Goal: Task Accomplishment & Management: Use online tool/utility

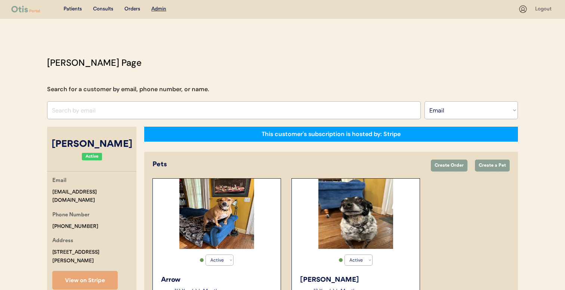
select select ""Email""
select select "true"
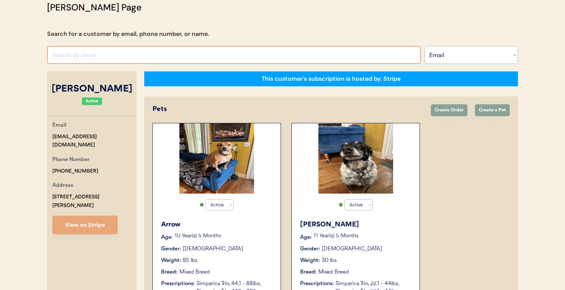
click at [148, 52] on input "input" at bounding box center [234, 55] width 374 height 18
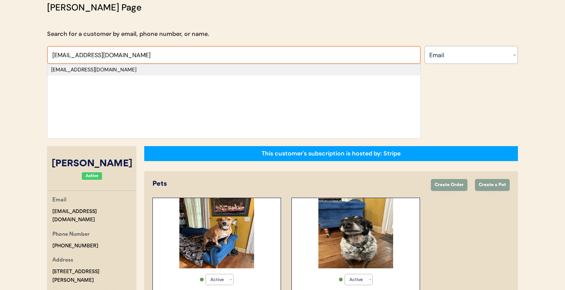
type input "tberenger79@yahoo.com"
click at [159, 70] on div "tberenger79@yahoo.com" at bounding box center [234, 69] width 366 height 7
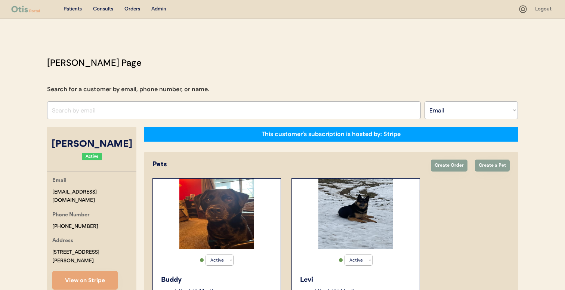
click at [444, 112] on select "Search By Name Email Phone Number" at bounding box center [471, 110] width 93 height 18
select select ""Name""
click at [425, 101] on select "Search By Name Email Phone Number" at bounding box center [471, 110] width 93 height 18
click at [318, 103] on input "text" at bounding box center [234, 110] width 374 height 18
paste input "[PERSON_NAME]"
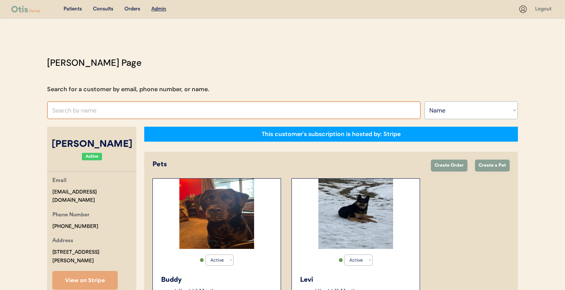
type input "[PERSON_NAME]"
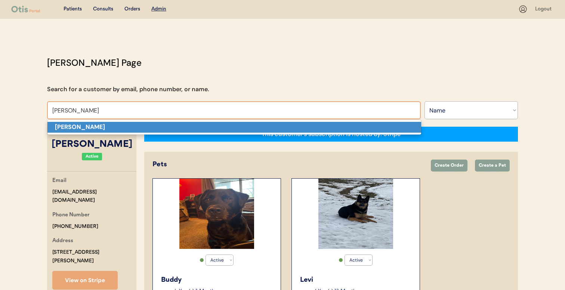
click at [182, 128] on p "[PERSON_NAME]" at bounding box center [234, 127] width 374 height 11
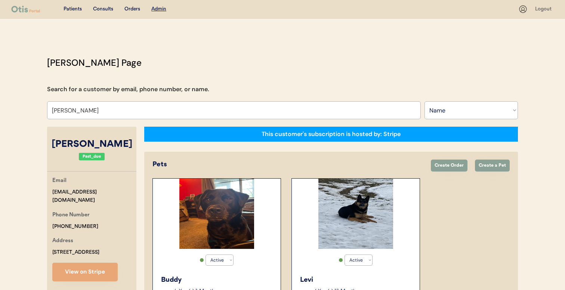
select select "false"
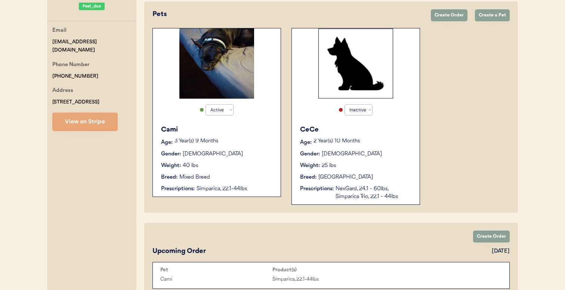
scroll to position [150, 0]
type input "[PERSON_NAME]"
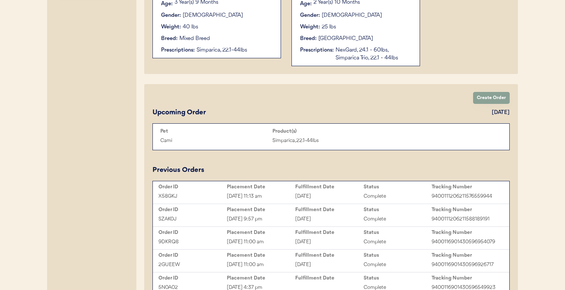
scroll to position [337, 0]
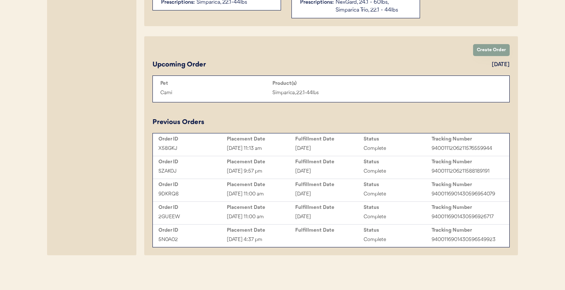
click at [302, 244] on div "5N0A02 Jul 20, 2023 4:37 pm Complete 9400116901430596549923" at bounding box center [331, 239] width 353 height 11
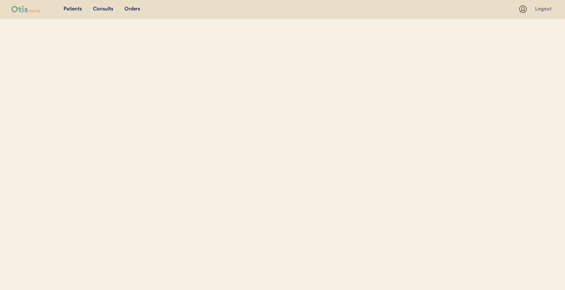
select select ""Name""
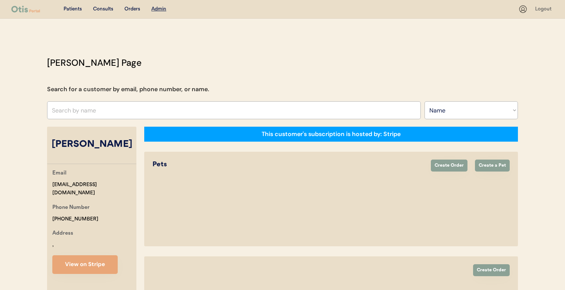
select select "true"
select select "false"
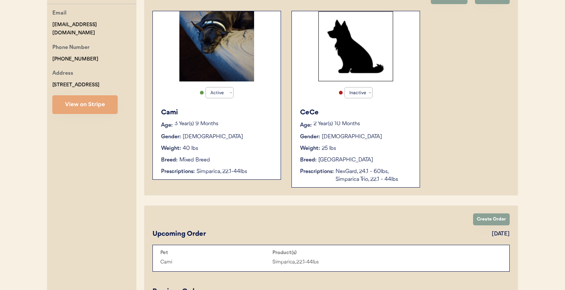
scroll to position [337, 0]
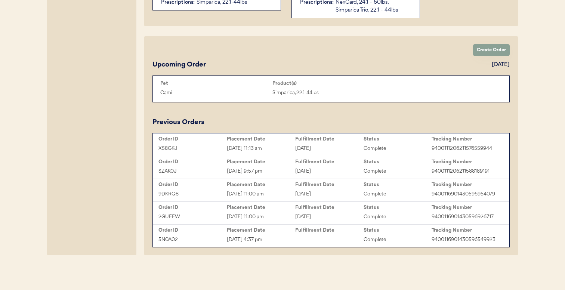
click at [296, 209] on div "Fulfillment Date" at bounding box center [329, 208] width 68 height 6
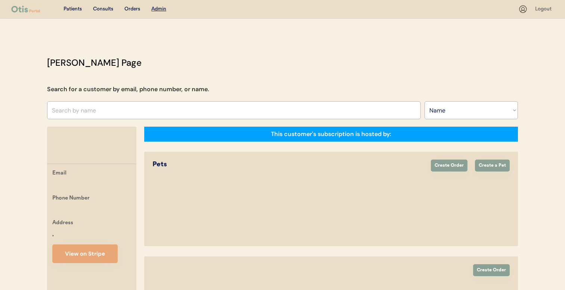
select select ""Name""
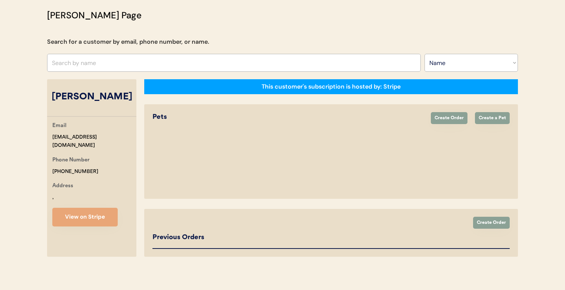
select select "true"
select select "false"
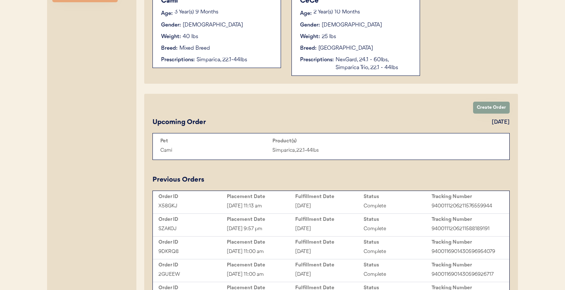
click at [271, 191] on div "Order ID Placement Date Fulfillment Date Status Tracking Number X58GKJ Nov 7, 2…" at bounding box center [331, 248] width 357 height 114
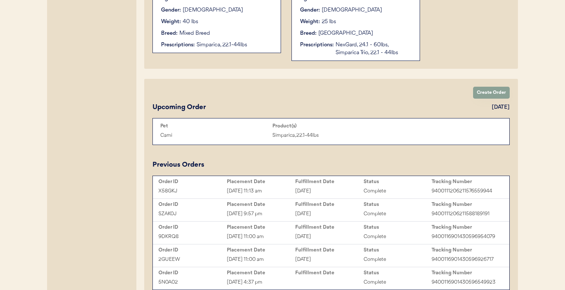
scroll to position [337, 0]
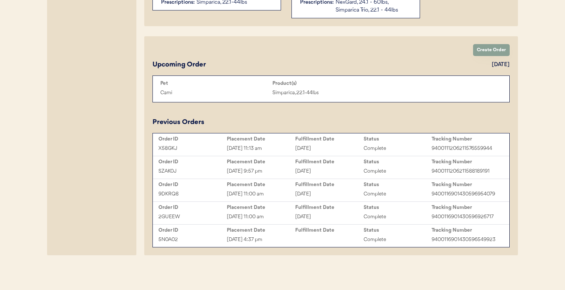
click at [271, 191] on div "Sep 21, 2023 11:00 am" at bounding box center [261, 194] width 68 height 9
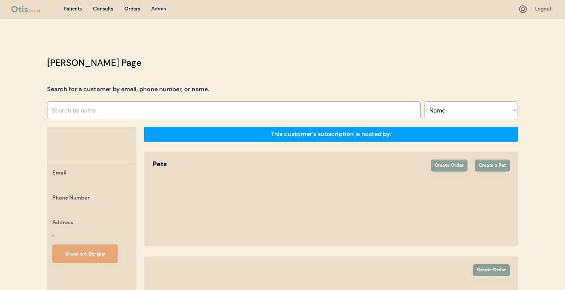
select select ""Name""
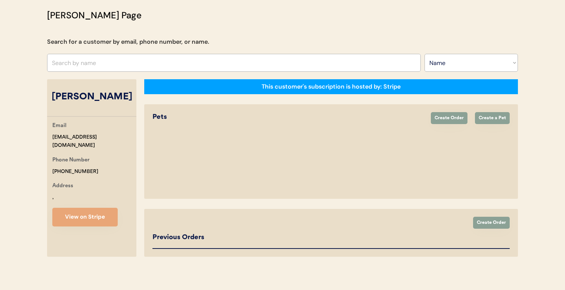
select select "true"
select select "false"
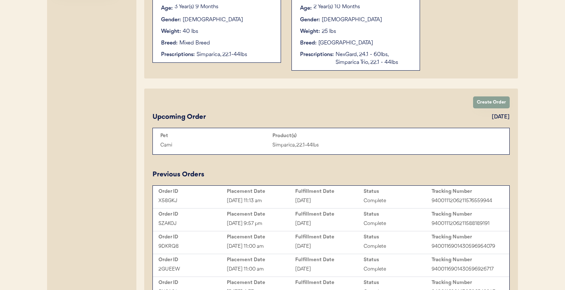
scroll to position [286, 0]
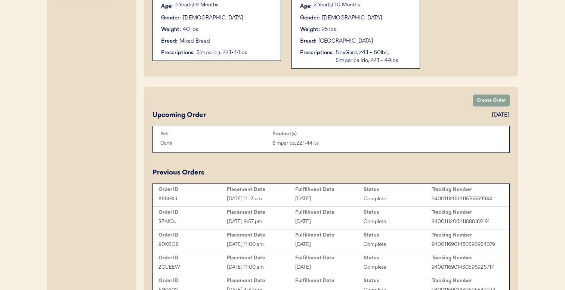
click at [268, 210] on div "Placement Date" at bounding box center [261, 212] width 68 height 6
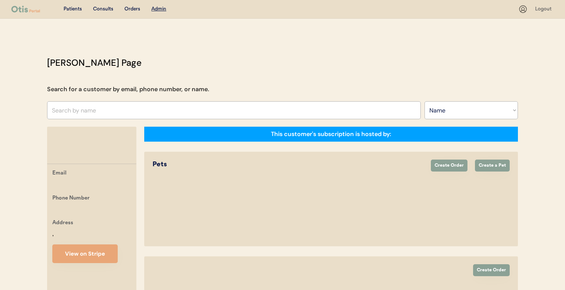
select select ""Name""
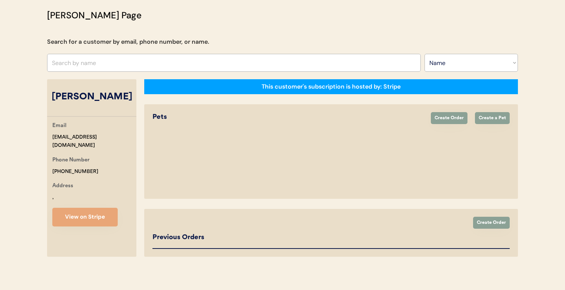
select select "true"
select select "false"
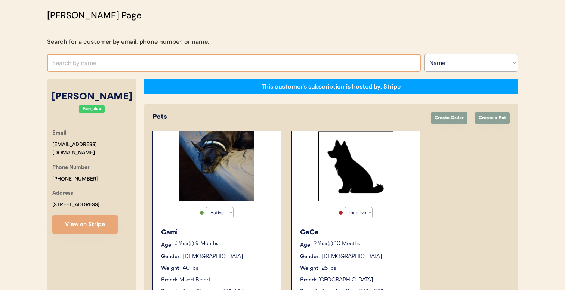
click at [214, 65] on input "text" at bounding box center [234, 63] width 374 height 18
type input "[PERSON_NAME]"
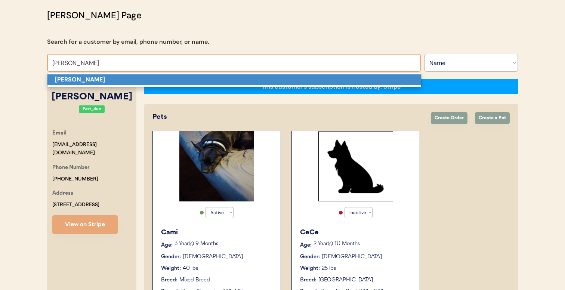
click at [199, 82] on p "[PERSON_NAME]" at bounding box center [234, 79] width 374 height 11
type input "[PERSON_NAME]"
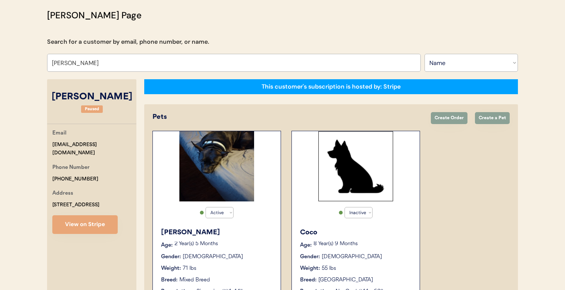
select select "true"
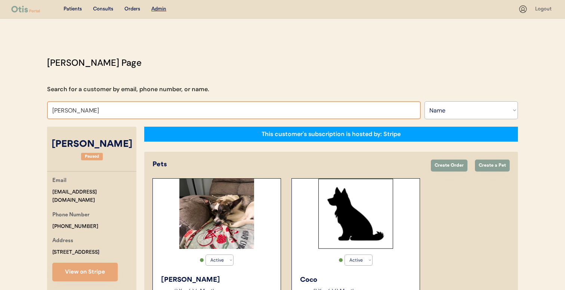
type input "jerem"
type input "jeremy Yudkin"
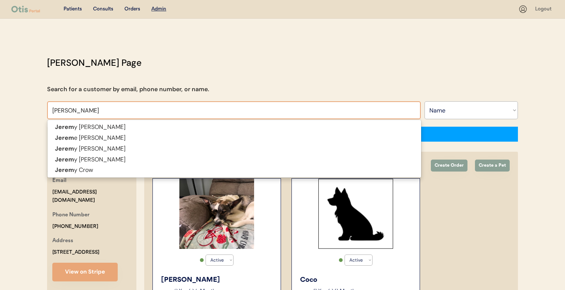
type input "jeremy"
type input "jeremy ed"
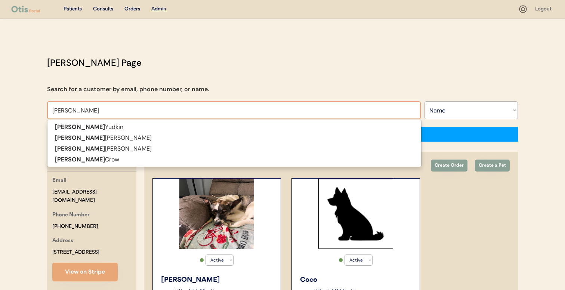
type input "jeremy edgmon"
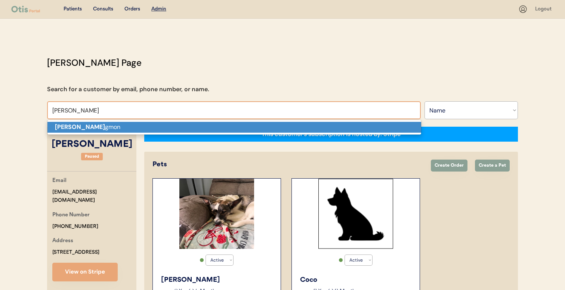
click at [106, 126] on p "Jeremy Ed gmon" at bounding box center [234, 127] width 374 height 11
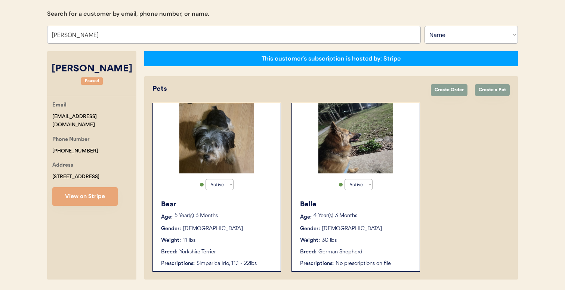
scroll to position [100, 0]
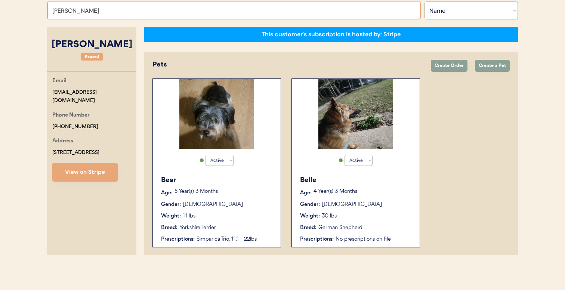
type input "erin walp"
type input "erin walpole"
type input "erin walpo"
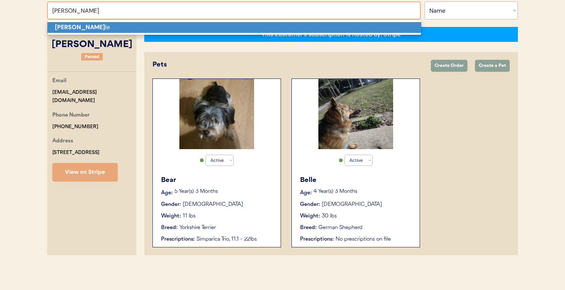
click at [182, 25] on p "Erin Walpo le" at bounding box center [234, 27] width 374 height 11
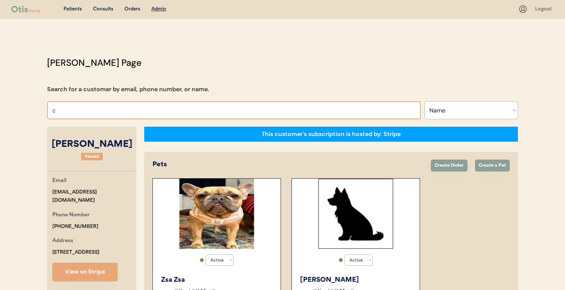
type input "ca"
type input "carli Reeves"
type input "c"
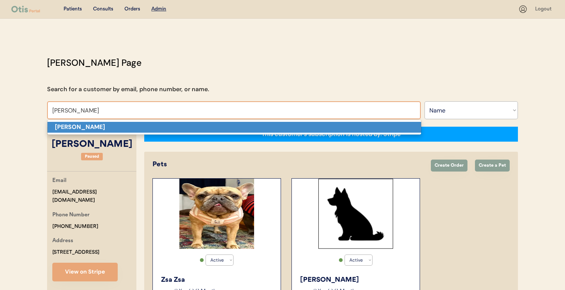
click at [153, 129] on p "Craig Bearden" at bounding box center [234, 127] width 374 height 11
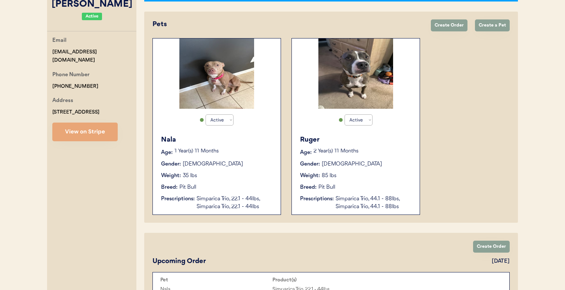
type input "Craig Bearden"
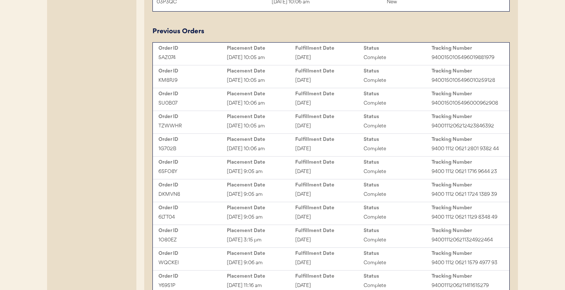
scroll to position [566, 0]
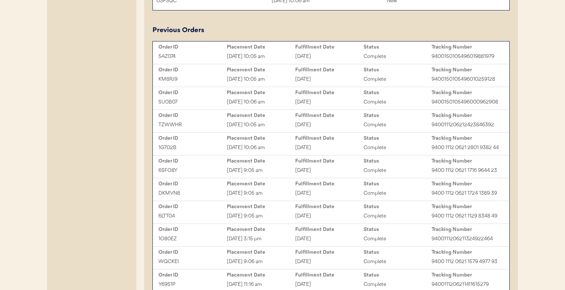
click at [297, 50] on div "Fulfillment Date" at bounding box center [329, 46] width 68 height 7
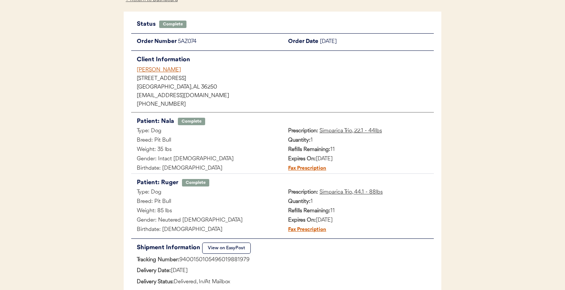
scroll to position [43, 0]
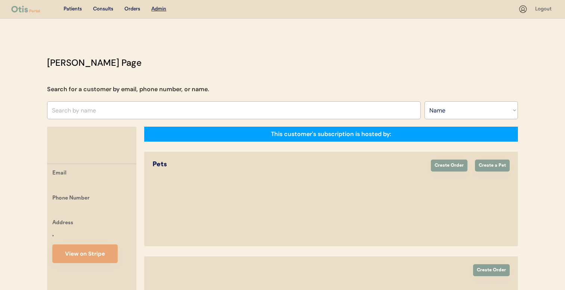
select select ""Name""
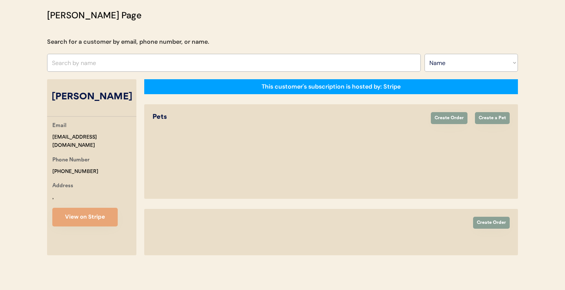
select select "true"
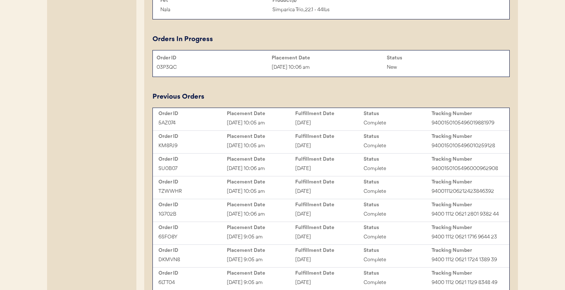
scroll to position [497, 0]
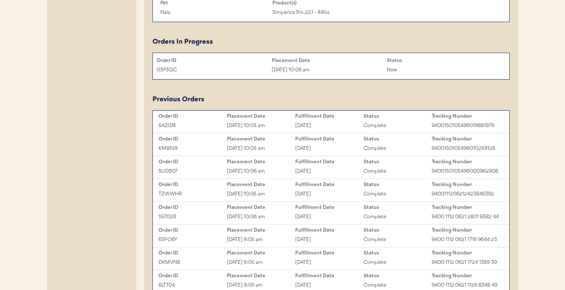
click at [291, 67] on div "Sep 6, 2025 10:06 am" at bounding box center [329, 70] width 115 height 9
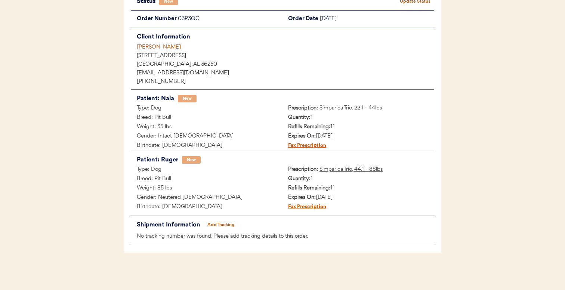
scroll to position [65, 0]
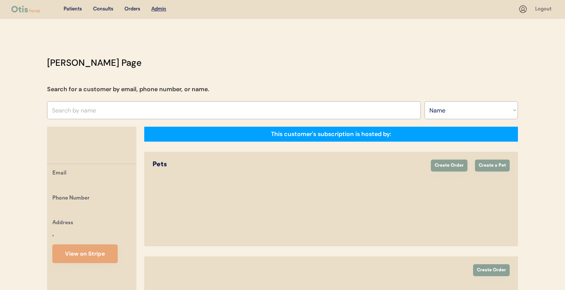
select select ""Name""
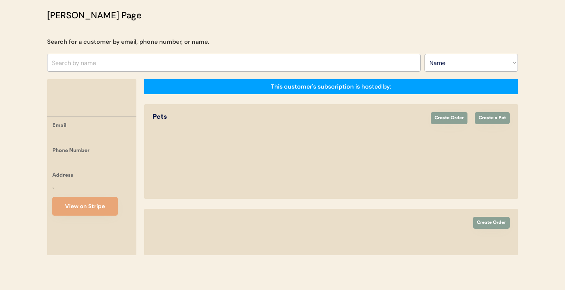
select select "true"
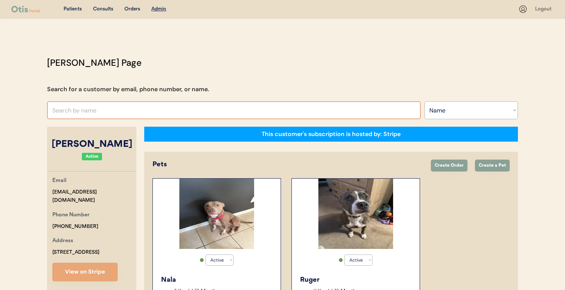
click at [136, 112] on input "text" at bounding box center [234, 110] width 374 height 18
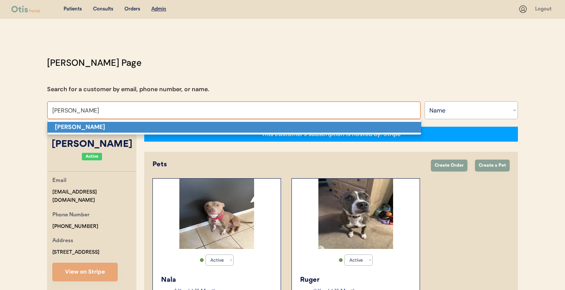
click at [126, 128] on p "Cole Clark" at bounding box center [234, 127] width 374 height 11
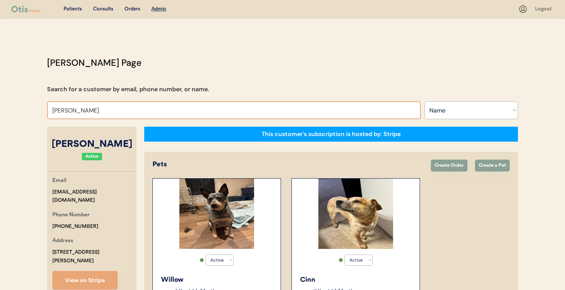
click at [179, 108] on input "Cole Clark" at bounding box center [234, 110] width 374 height 18
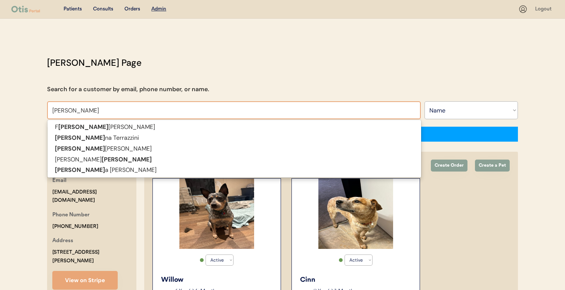
type input "deanna"
type input "deanna Terrazzini"
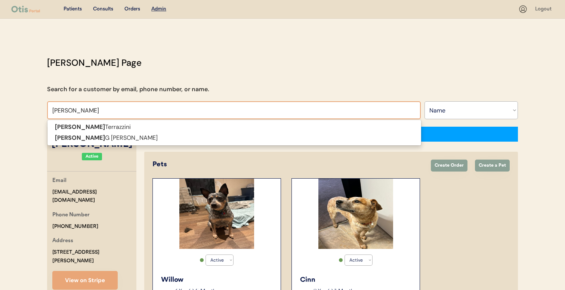
type input "dean"
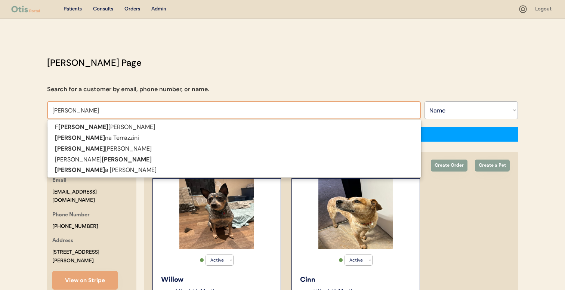
type input "deana"
type input "deana Wilson"
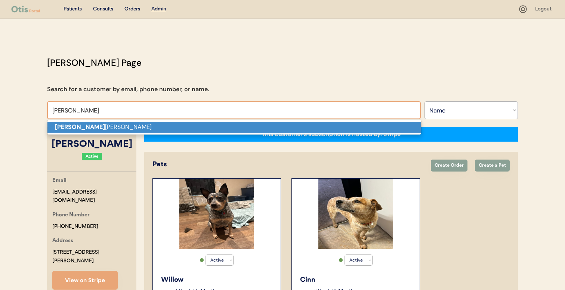
click at [168, 127] on p "Deana Wilson" at bounding box center [234, 127] width 374 height 11
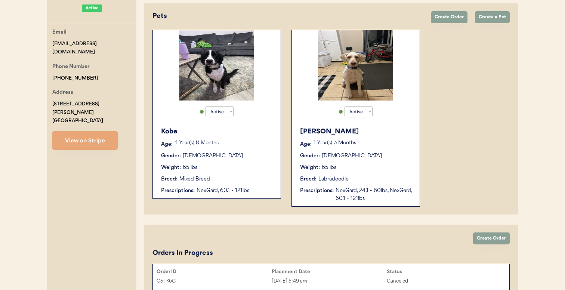
scroll to position [142, 0]
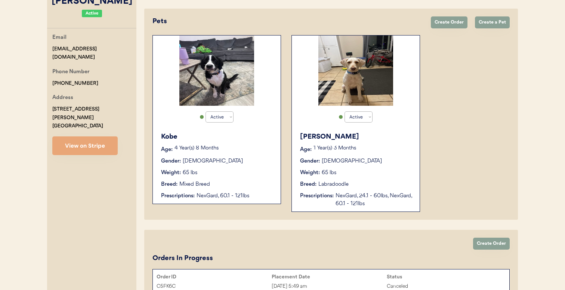
type input "Deana Wilson"
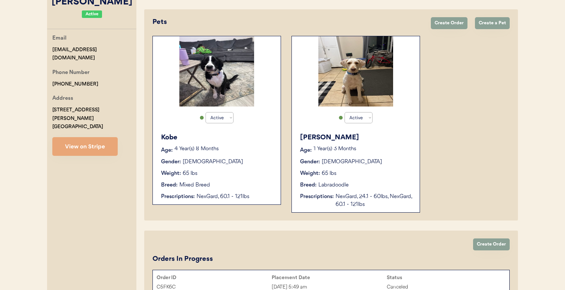
scroll to position [246, 0]
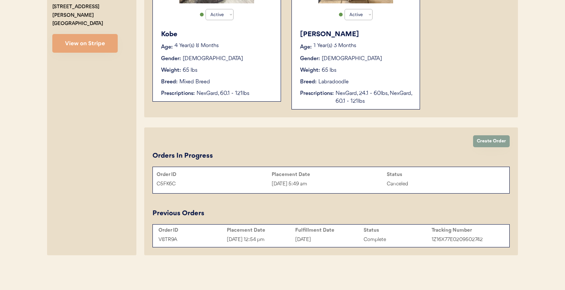
click at [323, 240] on div "August 12, 2025" at bounding box center [329, 240] width 68 height 9
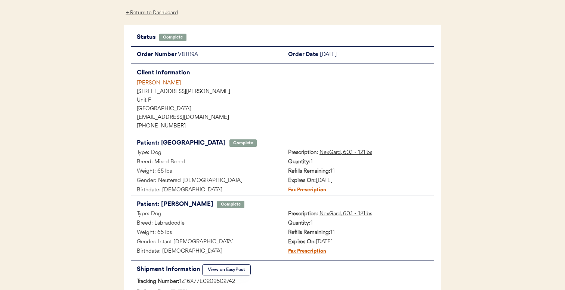
scroll to position [30, 0]
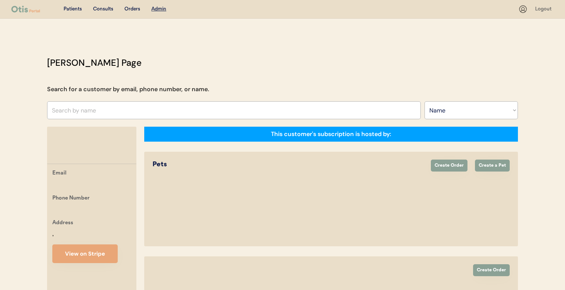
select select ""Name""
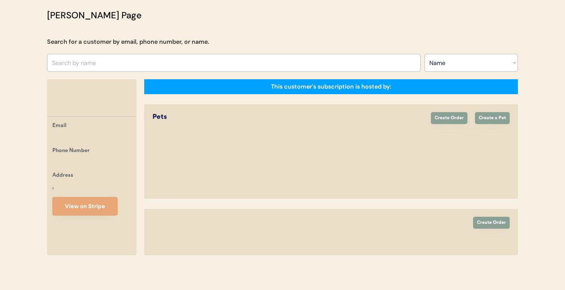
select select "true"
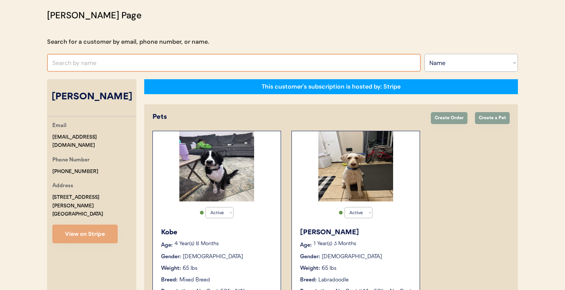
click at [233, 62] on input "text" at bounding box center [234, 63] width 374 height 18
type input "eileen"
type input "eileen Castro"
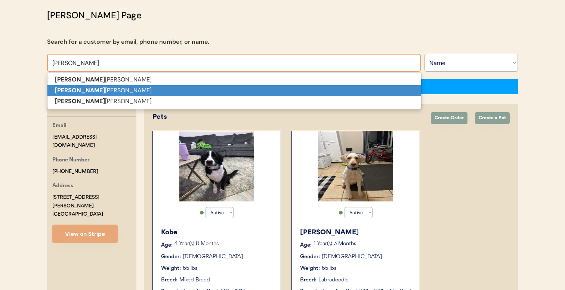
click at [224, 90] on p "Eileen Lance" at bounding box center [234, 90] width 374 height 11
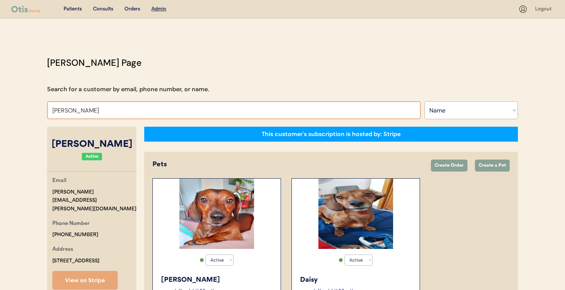
click at [194, 107] on input "Eileen Lance" at bounding box center [234, 110] width 374 height 18
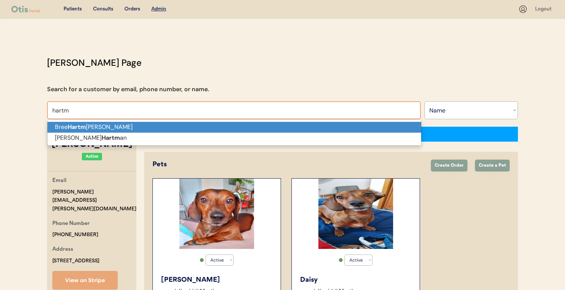
click at [182, 128] on p "Bree Hartm ann" at bounding box center [234, 127] width 374 height 11
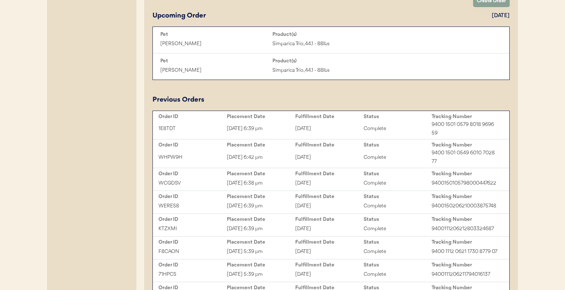
scroll to position [396, 0]
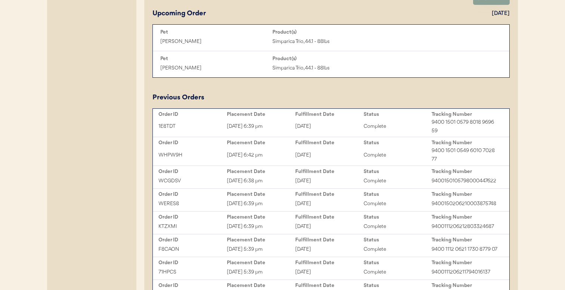
type input "Bree Hartmann"
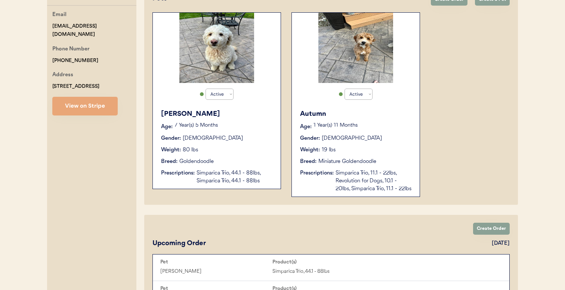
scroll to position [163, 0]
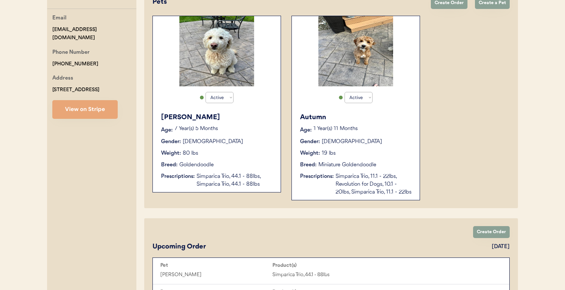
click at [316, 183] on div "Prescriptions: Simparica Trio, 11.1 - 22lbs, Revolution for Dogs, 10.1 - 20lbs,…" at bounding box center [356, 185] width 112 height 24
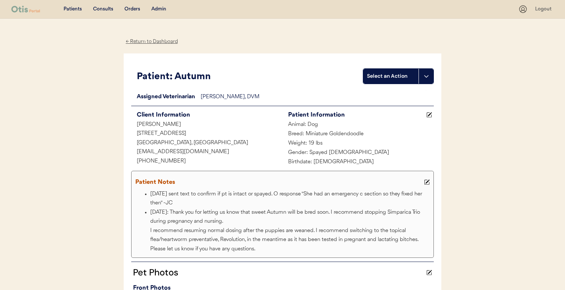
click at [162, 10] on div "Admin" at bounding box center [158, 9] width 15 height 7
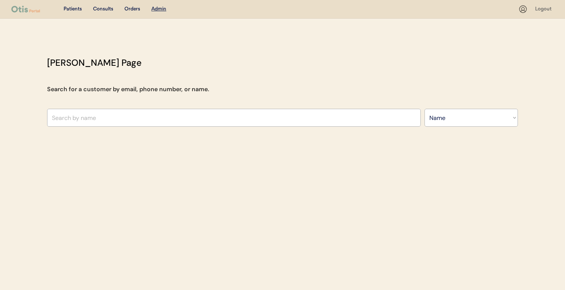
select select ""Name""
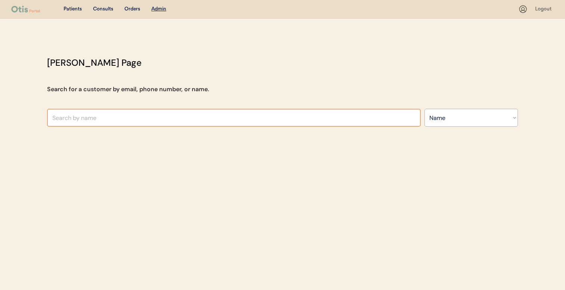
click at [200, 111] on input "text" at bounding box center [234, 118] width 374 height 18
type input "JOSE"
type input "JOSEph David"
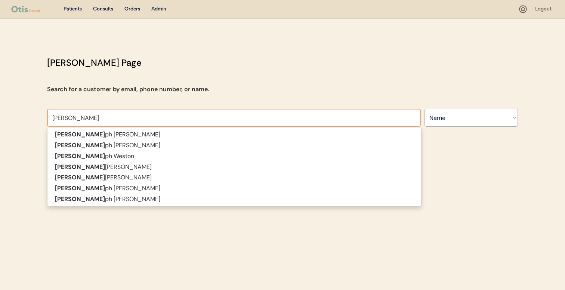
type input "JOSEPH RU"
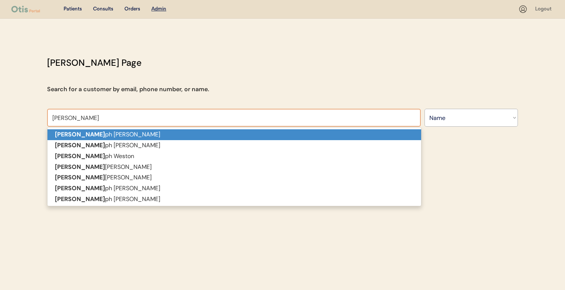
type input "JOSEPH RUggieri"
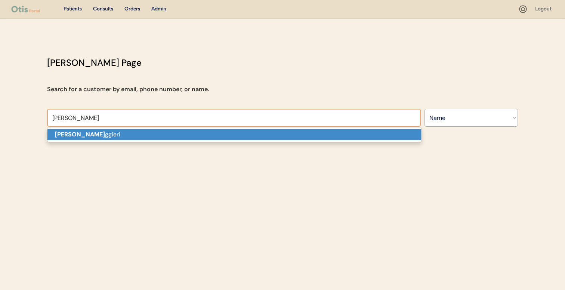
click at [193, 135] on p "Joseph Ru ggieri" at bounding box center [234, 134] width 374 height 11
type input "[PERSON_NAME]"
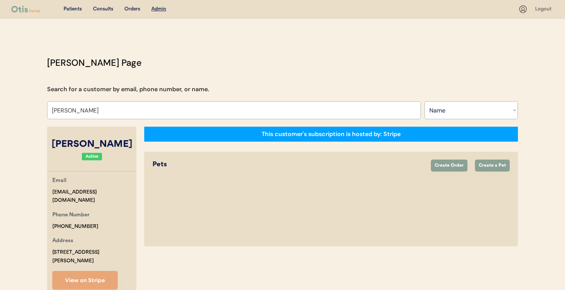
select select "true"
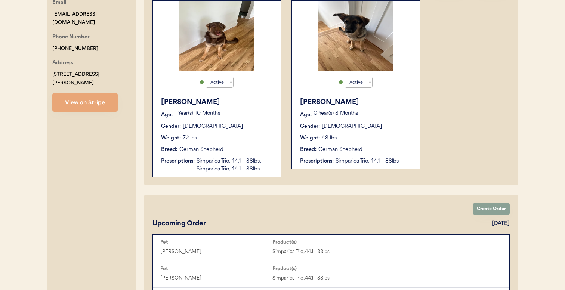
scroll to position [179, 0]
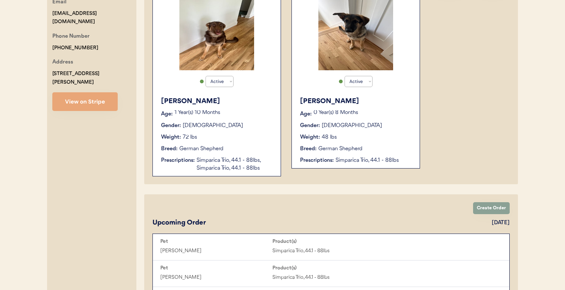
type input "[PERSON_NAME]"
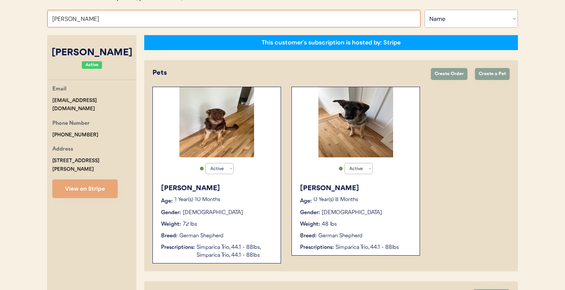
scroll to position [89, 0]
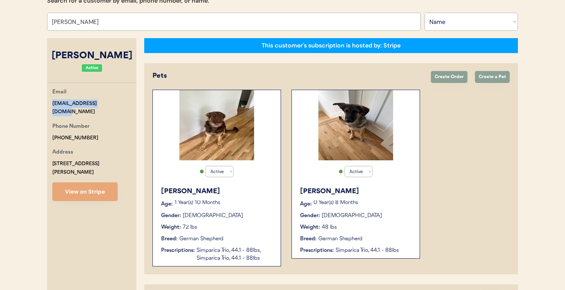
drag, startPoint x: 112, startPoint y: 108, endPoint x: 52, endPoint y: 102, distance: 60.2
click at [52, 102] on div "Email jruggieri87@yahoo.com Phone Number +18455961965 Address 146 Myers Road We…" at bounding box center [91, 144] width 89 height 113
copy div "[EMAIL_ADDRESS][DOMAIN_NAME]"
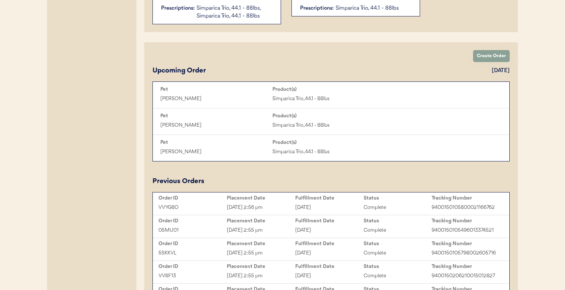
scroll to position [335, 0]
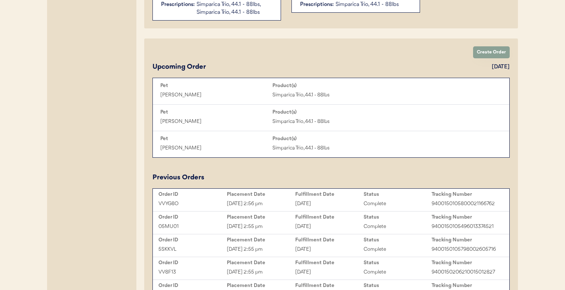
click at [306, 206] on div "[DATE]" at bounding box center [329, 204] width 68 height 9
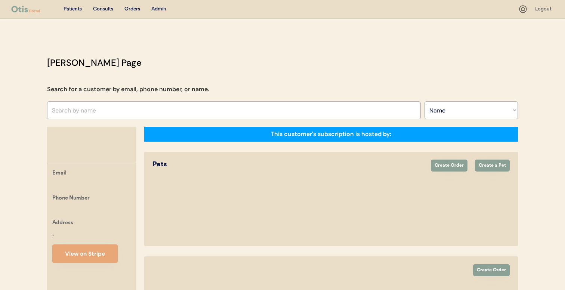
select select ""Name""
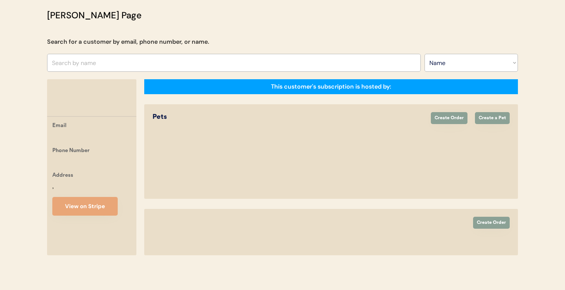
select select "true"
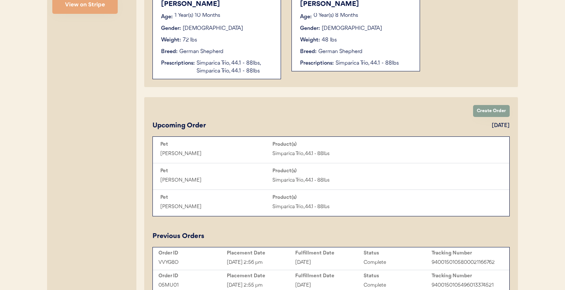
scroll to position [315, 0]
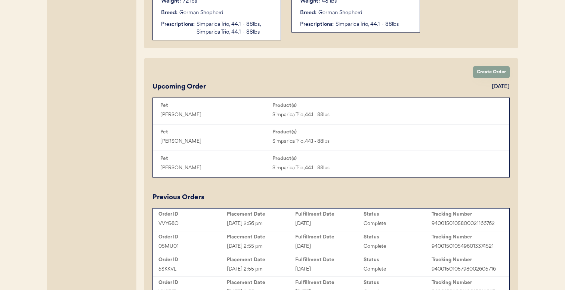
click at [292, 249] on div "[DATE] 2:55 pm" at bounding box center [261, 246] width 68 height 9
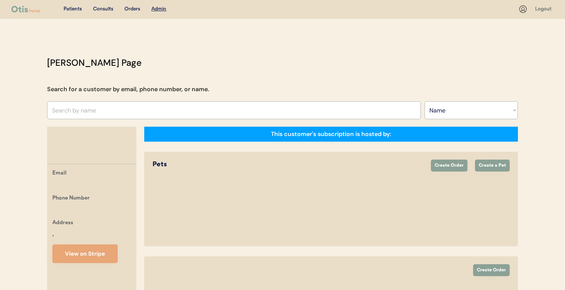
select select ""Name""
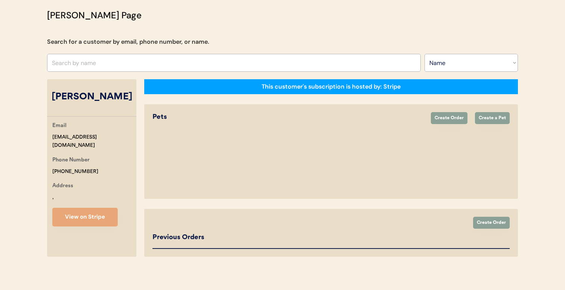
select select "true"
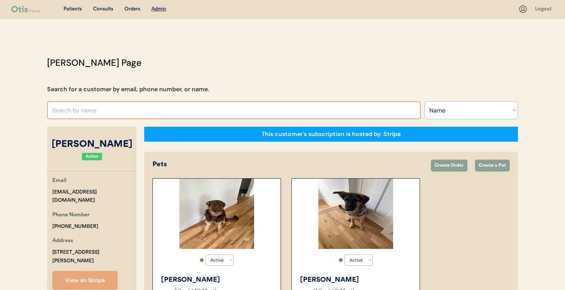
click at [212, 112] on input "text" at bounding box center [234, 110] width 374 height 18
type input "[PERSON_NAME] aus"
type input "[PERSON_NAME]"
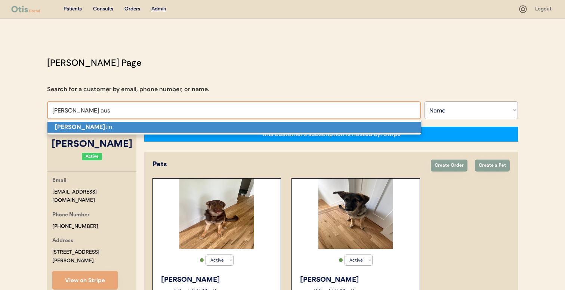
click at [197, 128] on p "[PERSON_NAME] Aus tin" at bounding box center [234, 127] width 374 height 11
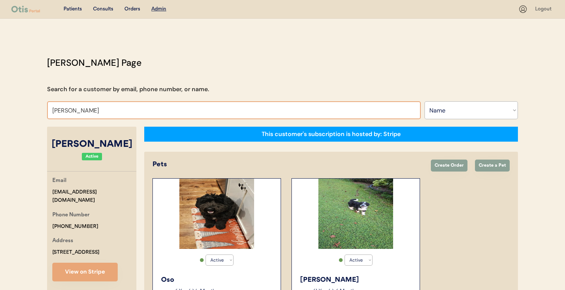
click at [206, 109] on input "Kendra Austin" at bounding box center [234, 110] width 374 height 18
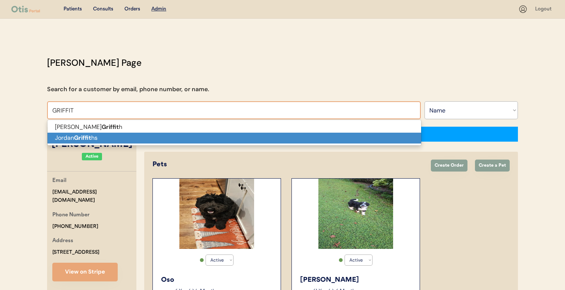
click at [200, 135] on p "Jordan Griffit hs" at bounding box center [234, 138] width 374 height 11
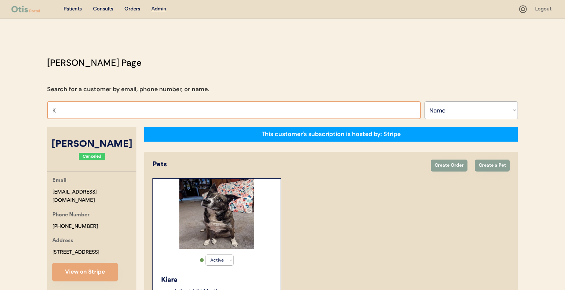
type input "KE"
type input "KEvin Burke"
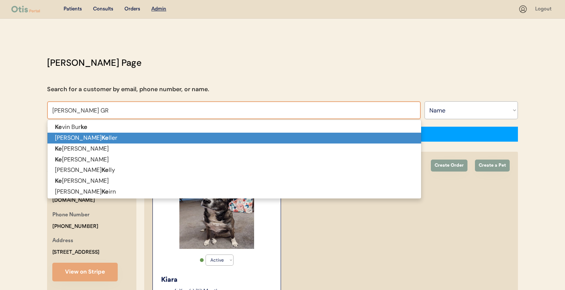
type input "KERRI GRI"
type input "KERRI GRIffin"
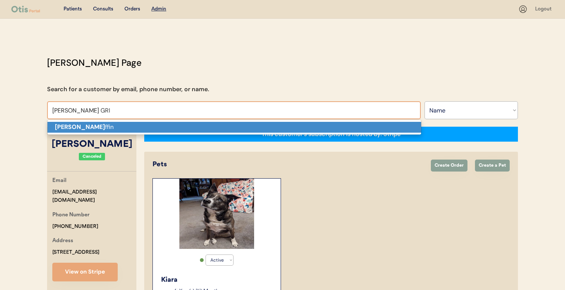
click at [221, 129] on p "Kerri Gri ffin" at bounding box center [234, 127] width 374 height 11
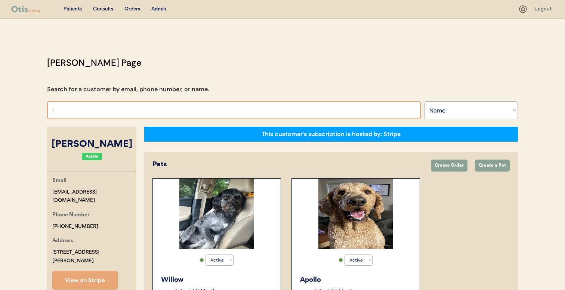
type input "la"
type input "laura Fox"
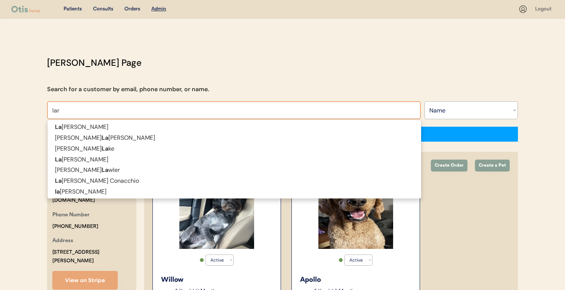
type input "la"
type input "laura Fox"
type input "laur"
type input "lauren con"
type input "lauren conacchio"
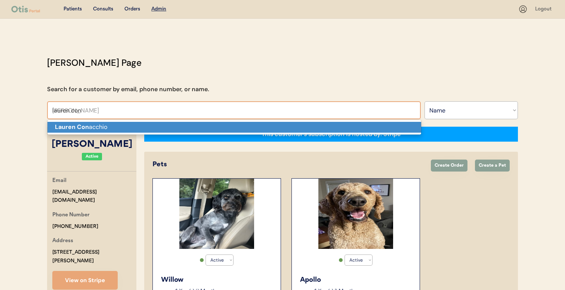
click at [172, 125] on p "Lauren Con acchio" at bounding box center [234, 127] width 374 height 11
type input "Lauren Conacchio"
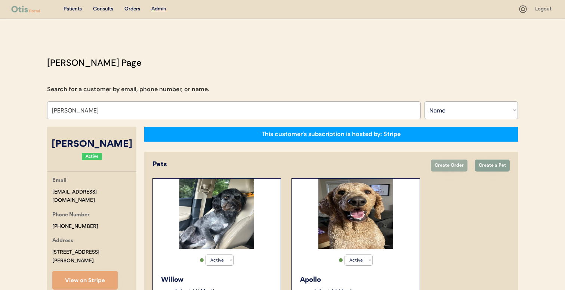
select select "false"
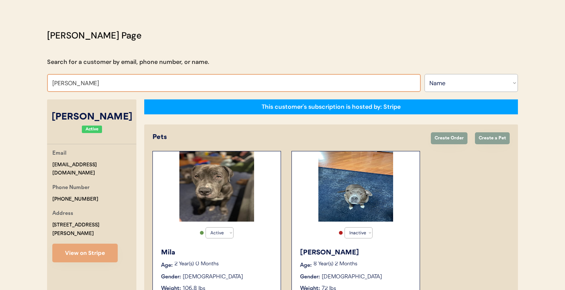
scroll to position [10, 0]
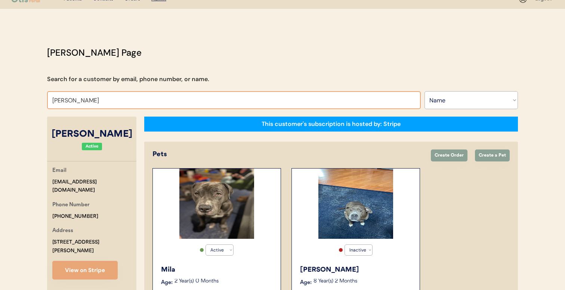
click at [215, 99] on input "Lauren Conacchio" at bounding box center [234, 100] width 374 height 18
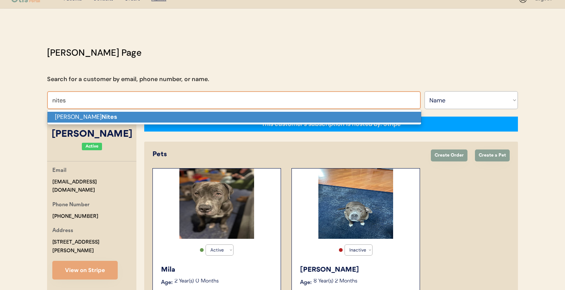
click at [209, 116] on p "Michael Nites" at bounding box center [234, 117] width 374 height 11
type input "Michael Nites"
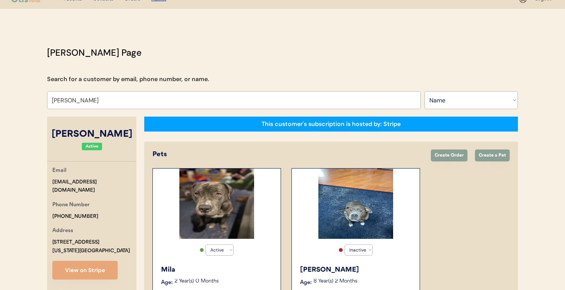
select select "true"
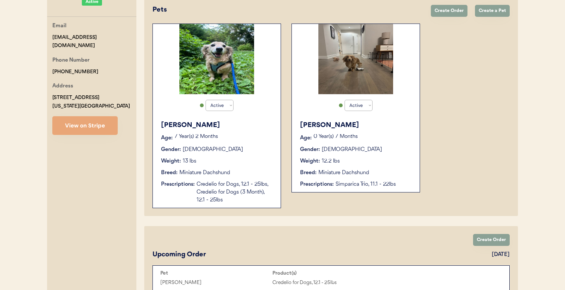
scroll to position [153, 0]
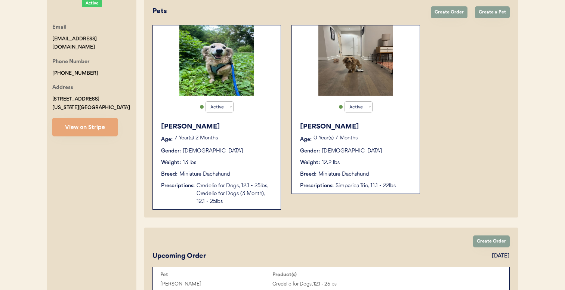
type input "Michael Nites"
click at [350, 163] on div "Weight: 12.2 lbs" at bounding box center [356, 163] width 112 height 8
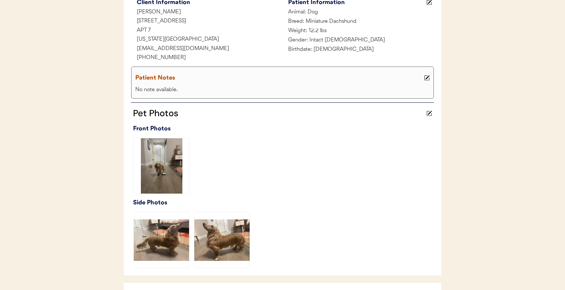
scroll to position [265, 0]
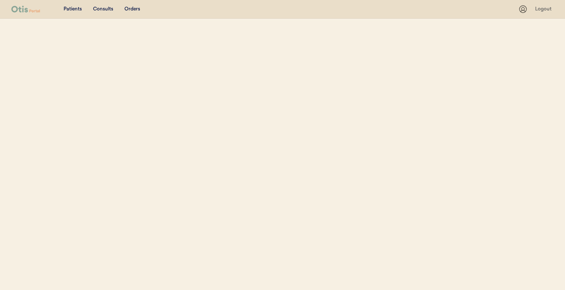
select select ""Name""
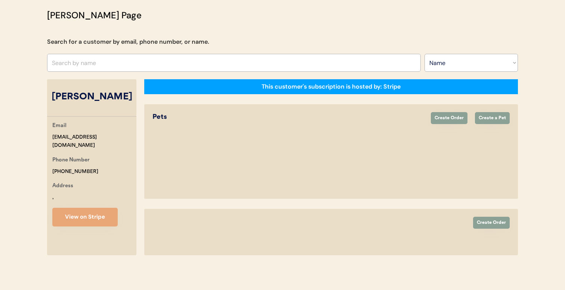
select select "true"
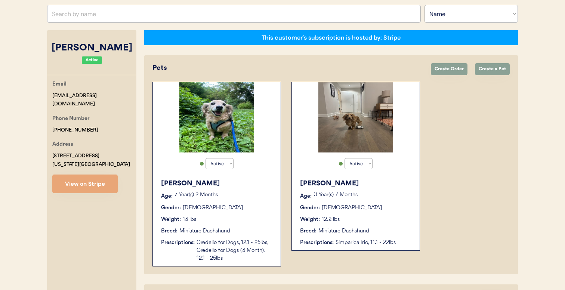
scroll to position [102, 0]
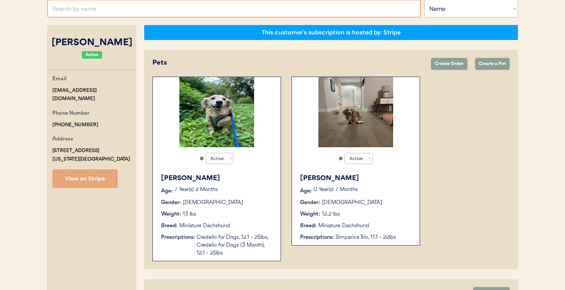
click at [197, 7] on input "text" at bounding box center [234, 9] width 374 height 18
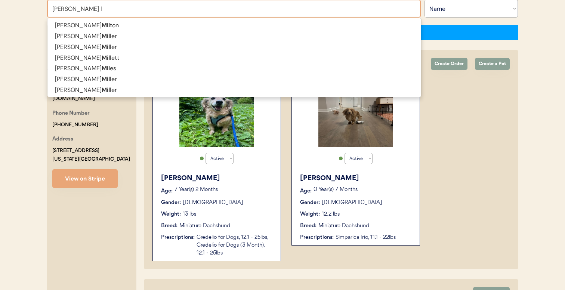
type input "[PERSON_NAME] la"
type input "[PERSON_NAME]"
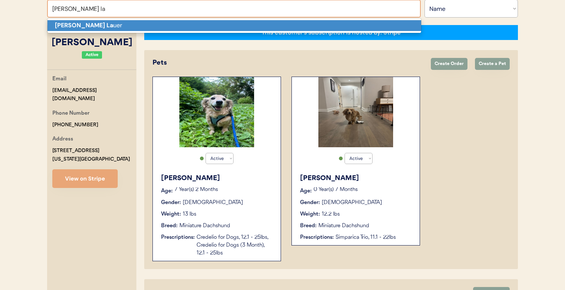
click at [191, 27] on p "Millie La uer" at bounding box center [234, 25] width 374 height 11
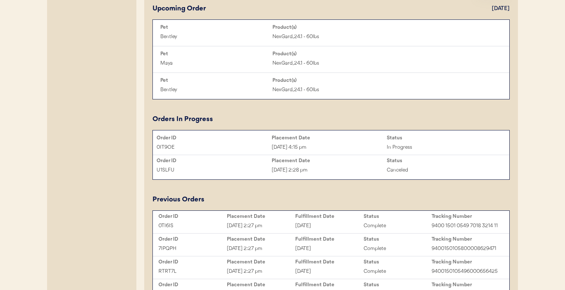
scroll to position [394, 0]
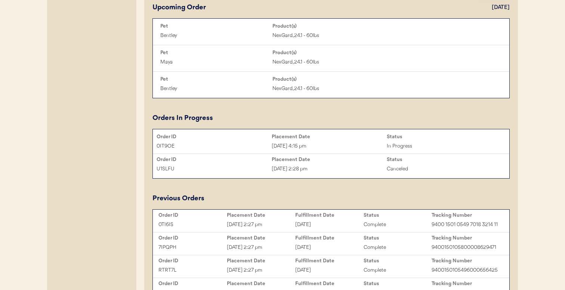
type input "[PERSON_NAME]"
click at [282, 143] on div "Sep 5, 2025 4:15 pm" at bounding box center [329, 146] width 115 height 9
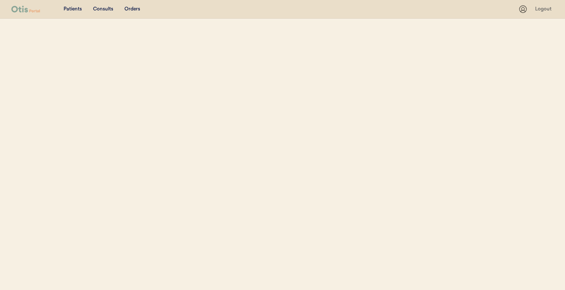
select select ""Name""
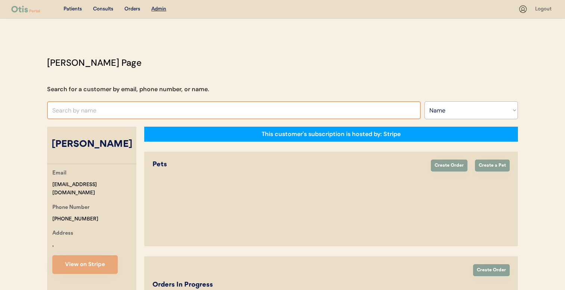
select select "true"
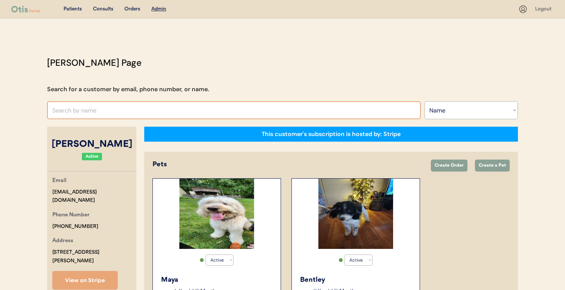
click at [281, 114] on input "text" at bounding box center [234, 110] width 374 height 18
type input "ROBYN"
type input "ROBYN Minarik"
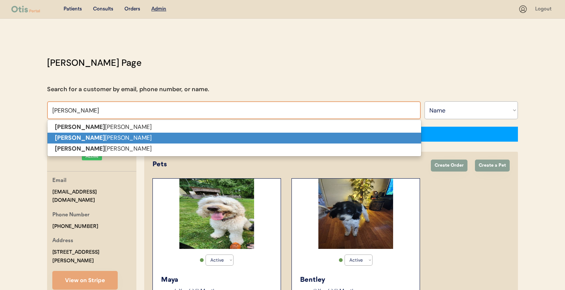
click at [273, 136] on p "Robyn Hammond" at bounding box center [234, 138] width 374 height 11
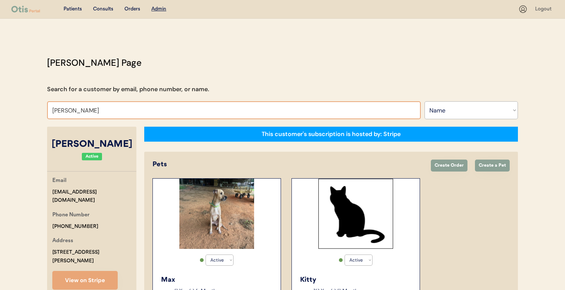
click at [152, 108] on input "Robyn Hammond" at bounding box center [234, 110] width 374 height 18
type input "SANDY ARM"
type input "SANDY ARMstrong"
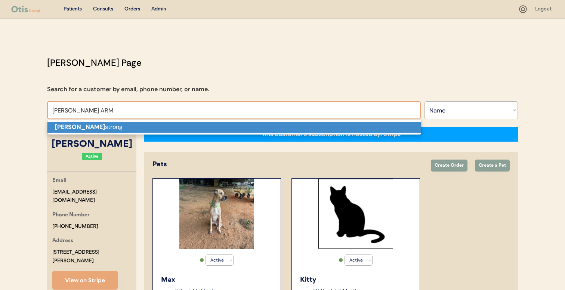
click at [145, 127] on p "Sandy Arm strong" at bounding box center [234, 127] width 374 height 11
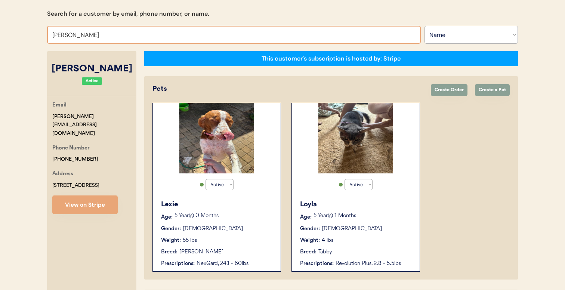
scroll to position [52, 0]
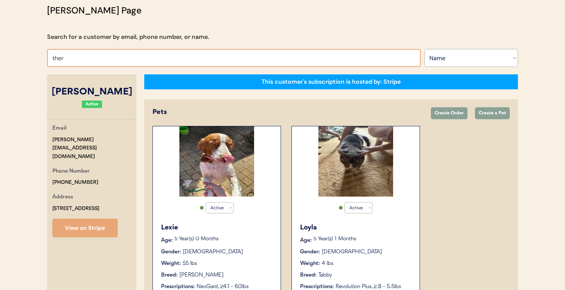
type input "there"
type input "theresa M Jeffries"
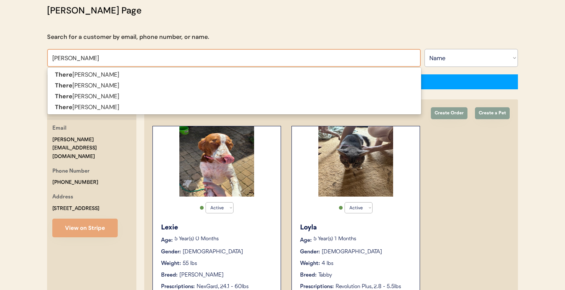
type input "theresa"
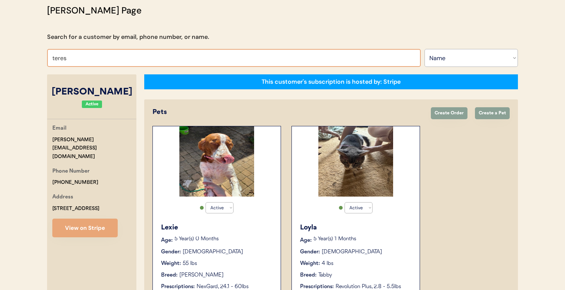
type input "teresa"
type input "teresa Berenger"
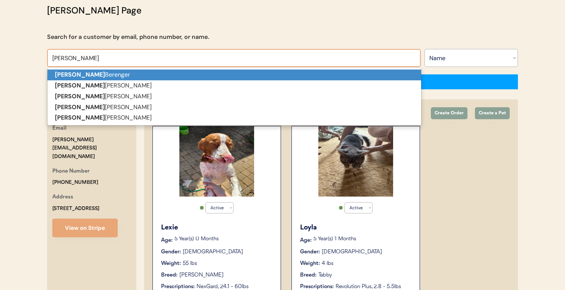
click at [112, 74] on p "Teresa Berenger" at bounding box center [234, 75] width 374 height 11
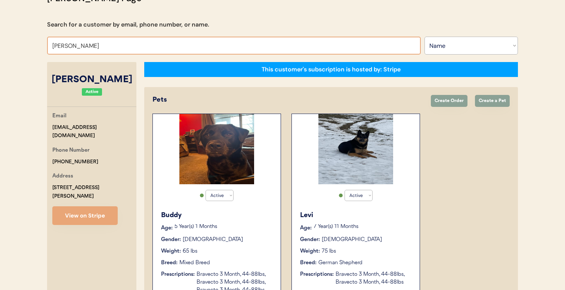
scroll to position [55, 0]
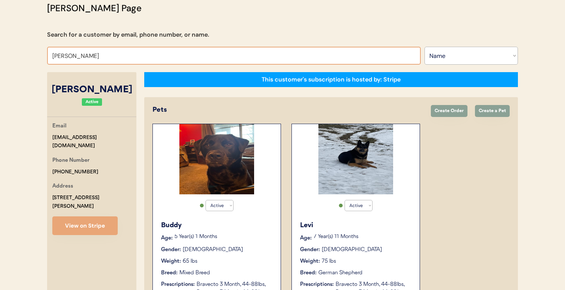
paste input "vbm95@outlook.com"
type input "vbm95@outlook.com"
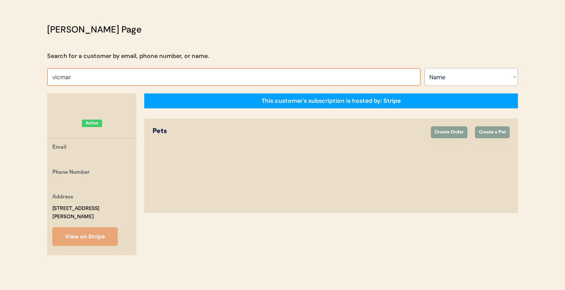
type input "vicmary"
type input "vicmary Bonilla"
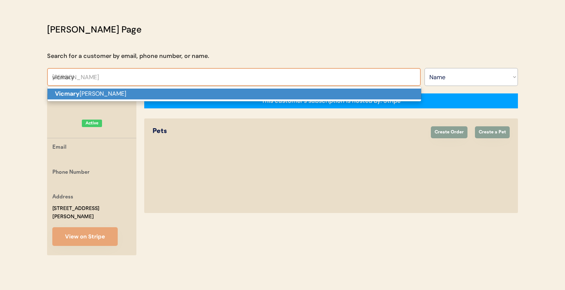
click at [190, 91] on p "Vicmary Bonilla" at bounding box center [234, 94] width 374 height 11
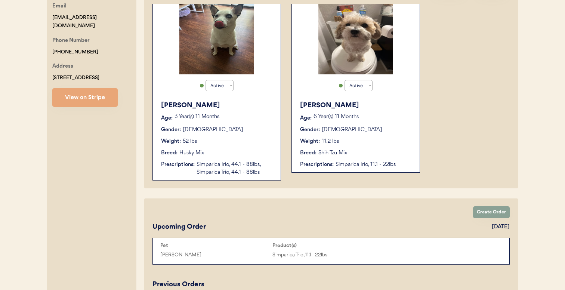
scroll to position [174, 0]
type input "Vicmary Bonilla"
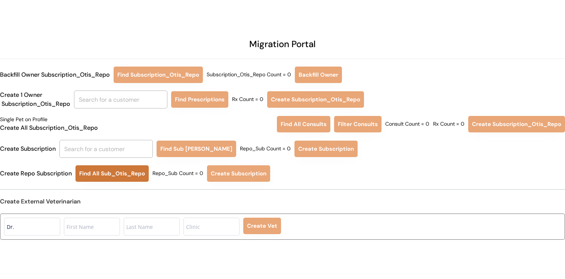
click at [116, 174] on button "Find All Sub_Otis_Repo" at bounding box center [112, 173] width 73 height 16
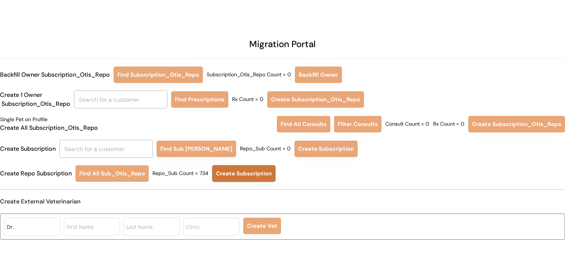
click at [240, 177] on button "Create Subscription" at bounding box center [243, 173] width 63 height 16
click at [306, 177] on div "Create Repo Subscription Find All Sub_Otis_Repo Repo_Sub Count = 734 Create Sub…" at bounding box center [282, 173] width 565 height 16
